Goal: Transaction & Acquisition: Book appointment/travel/reservation

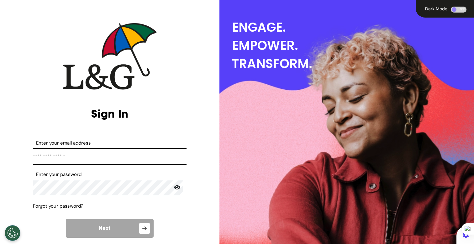
click at [128, 160] on input "Enter your email address" at bounding box center [110, 156] width 154 height 17
type input "**********"
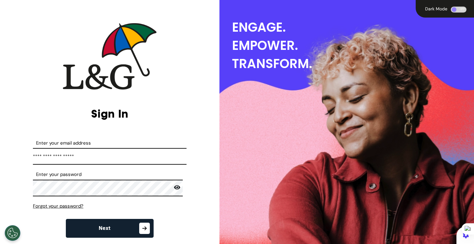
click at [132, 224] on button "Next" at bounding box center [110, 228] width 88 height 19
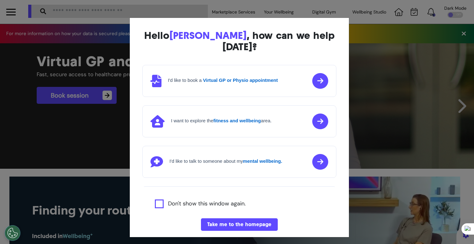
scroll to position [1, 0]
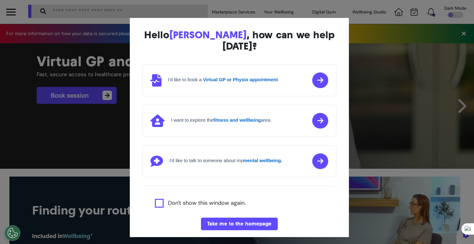
click at [73, 186] on div "Hello [PERSON_NAME] , how can we help [DATE]? I'd like to book a Virtual GP or …" at bounding box center [237, 122] width 474 height 244
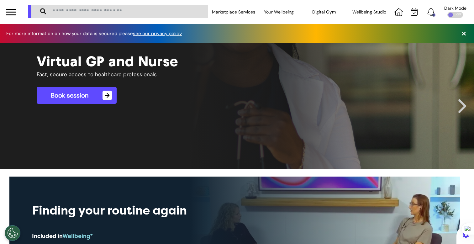
scroll to position [0, 237]
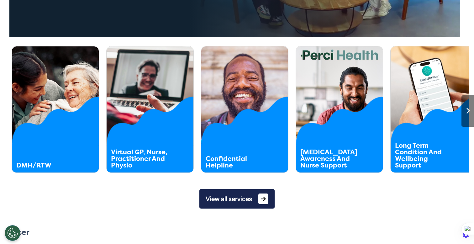
click at [235, 196] on button "View all services" at bounding box center [237, 198] width 75 height 19
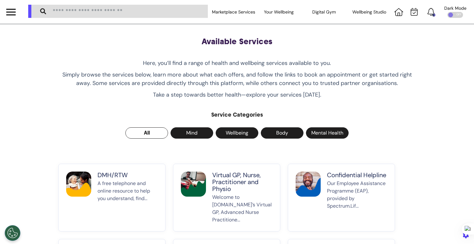
click at [247, 190] on p "Virtual GP, Nurse, Practitioner and Physio" at bounding box center [242, 182] width 60 height 21
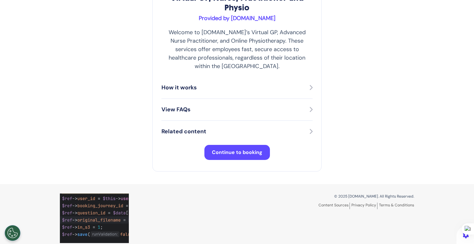
click at [242, 149] on span "Continue to booking" at bounding box center [237, 152] width 51 height 7
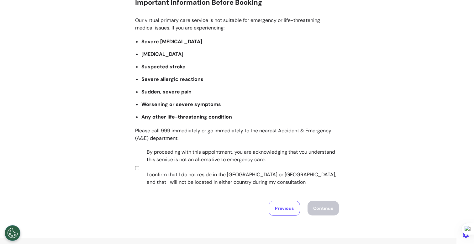
scroll to position [95, 0]
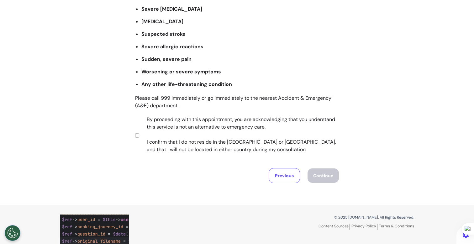
click at [210, 131] on label "By proceeding with this appointment, you are acknowledging that you understand …" at bounding box center [239, 135] width 196 height 38
click at [321, 182] on button "Continue" at bounding box center [323, 176] width 31 height 14
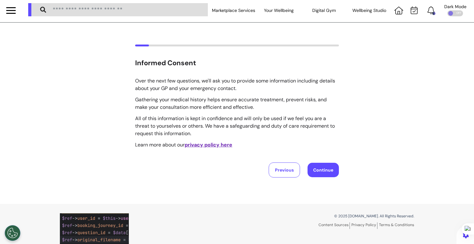
scroll to position [0, 0]
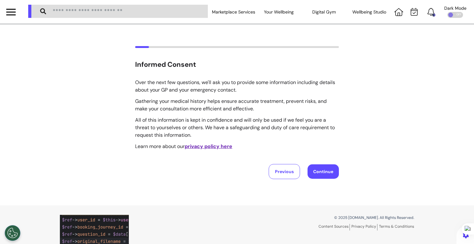
click at [311, 176] on button "Continue" at bounding box center [323, 171] width 31 height 14
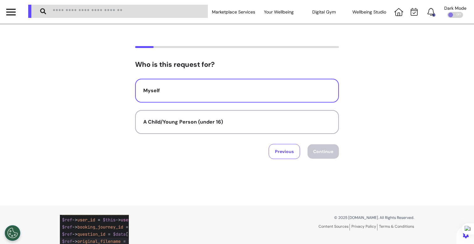
click at [266, 89] on div "Myself" at bounding box center [237, 91] width 188 height 8
click at [322, 149] on button "Continue" at bounding box center [323, 151] width 31 height 14
select select "*****"
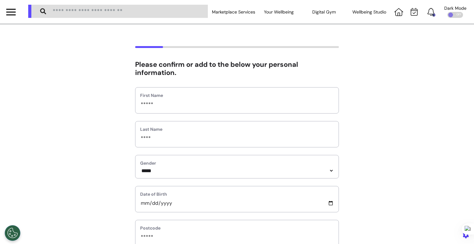
scroll to position [313, 0]
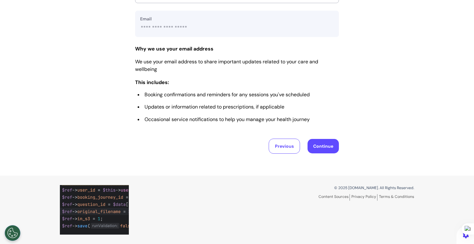
click at [321, 147] on button "Continue" at bounding box center [323, 146] width 31 height 14
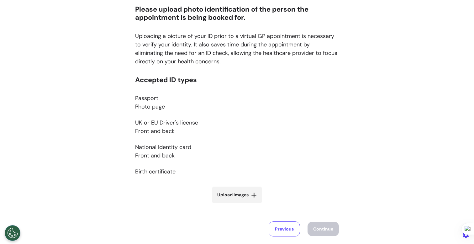
scroll to position [82, 0]
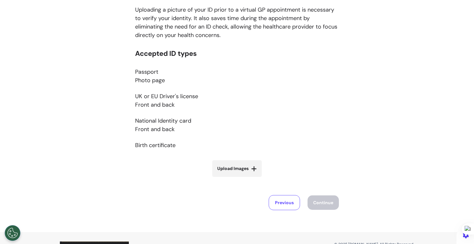
click at [226, 170] on span "Upload Images" at bounding box center [232, 168] width 31 height 7
click at [226, 179] on input "Upload Images" at bounding box center [237, 182] width 75 height 7
type input "**********"
